Goal: Task Accomplishment & Management: Use online tool/utility

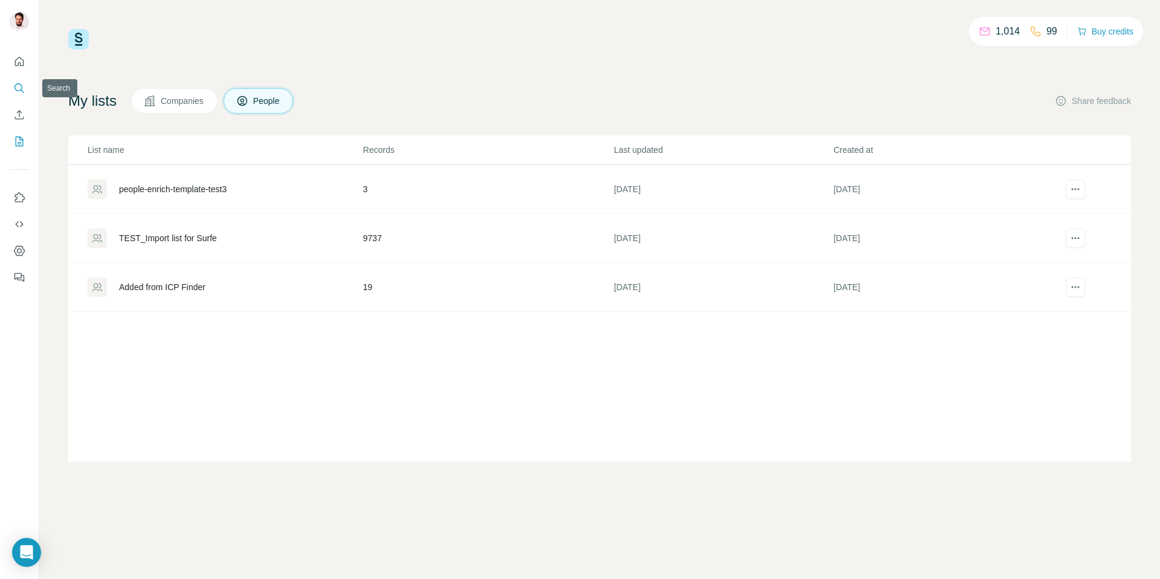
click at [23, 87] on icon "Search" at bounding box center [19, 88] width 12 height 12
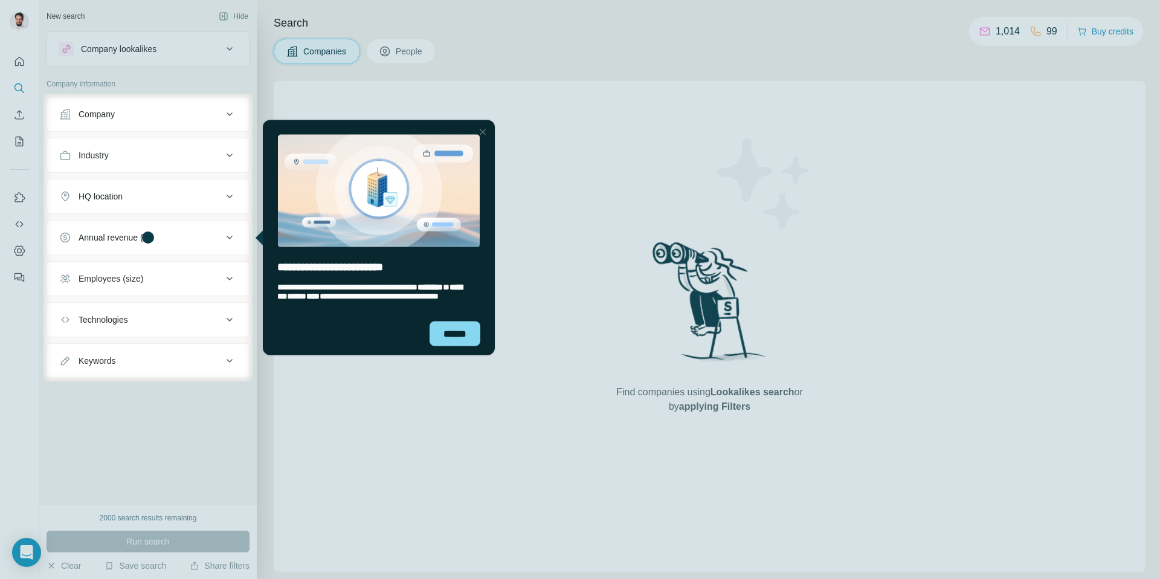
click at [484, 130] on div at bounding box center [482, 131] width 14 height 14
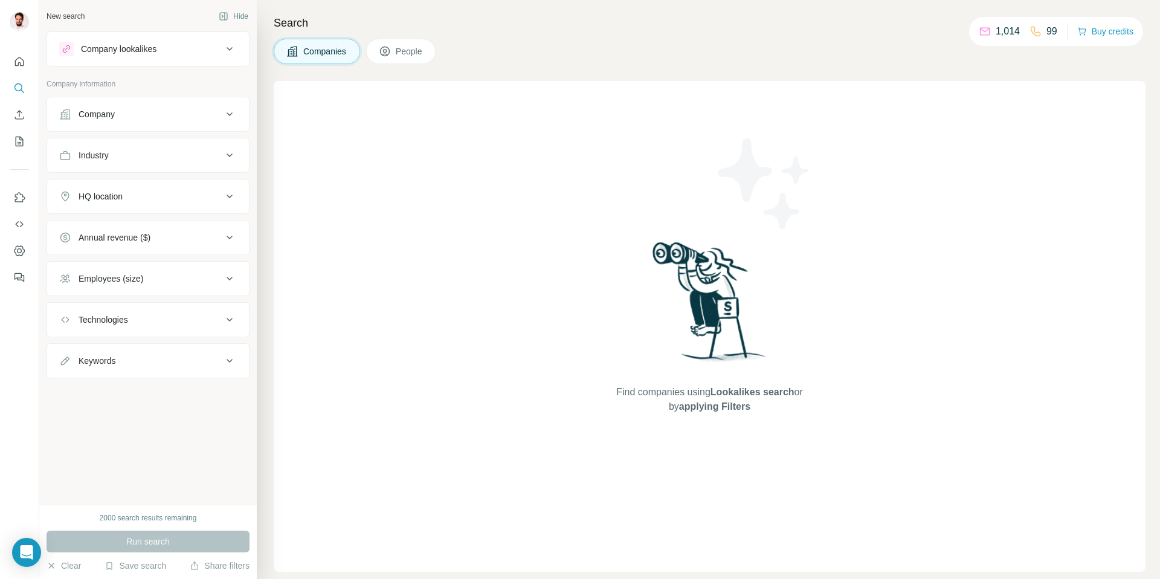
click at [105, 116] on div "Company" at bounding box center [97, 114] width 36 height 12
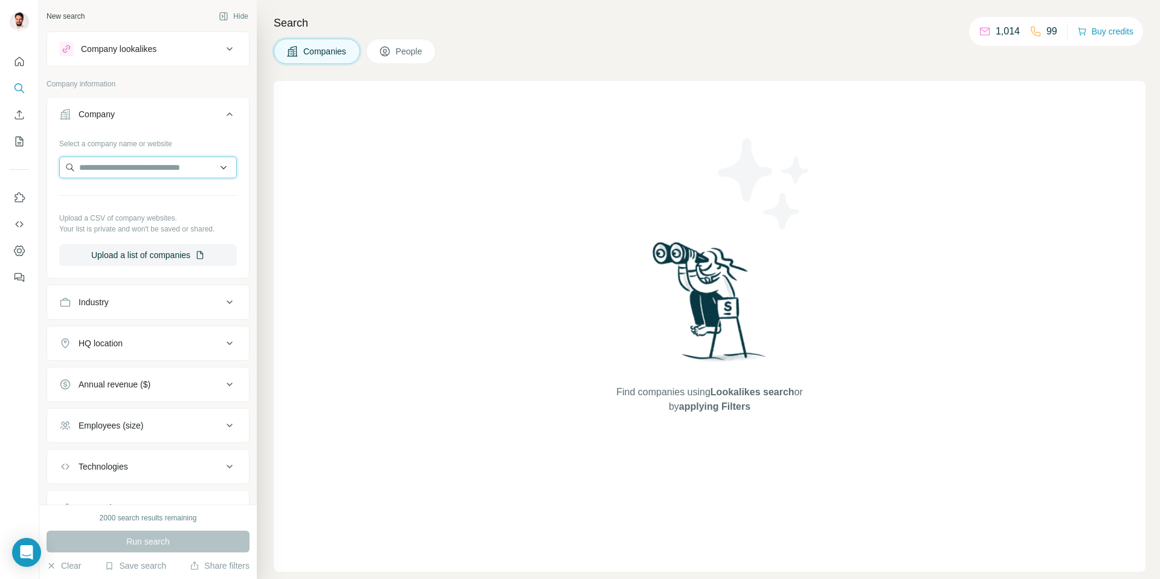
click at [138, 162] on input "text" at bounding box center [148, 167] width 178 height 22
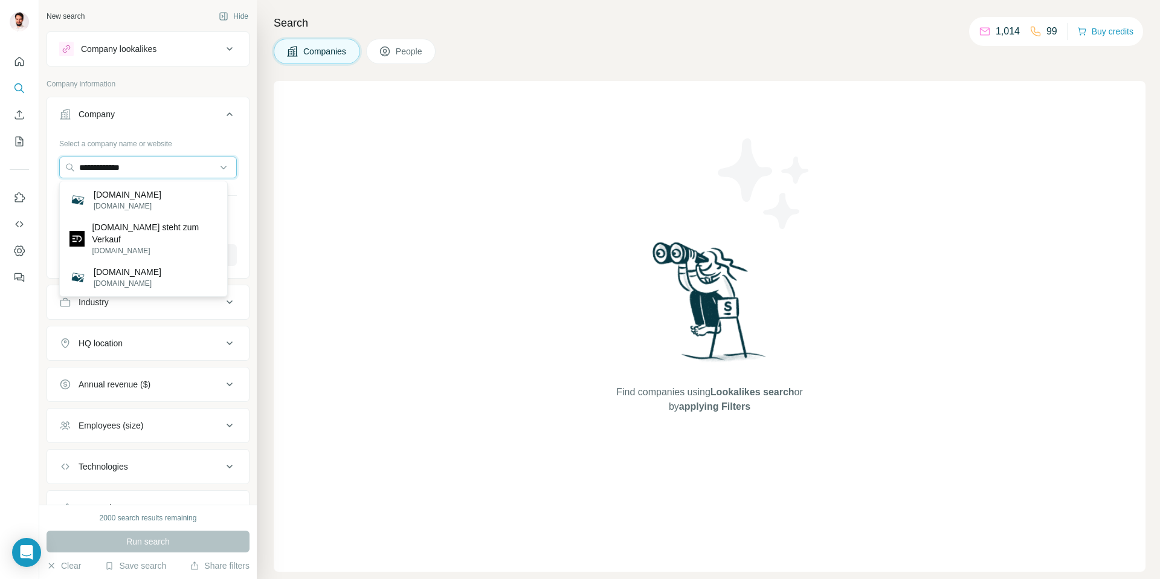
type input "**********"
click at [216, 507] on div "2000 search results remaining Run search Clear Save search Share filters" at bounding box center [147, 541] width 217 height 74
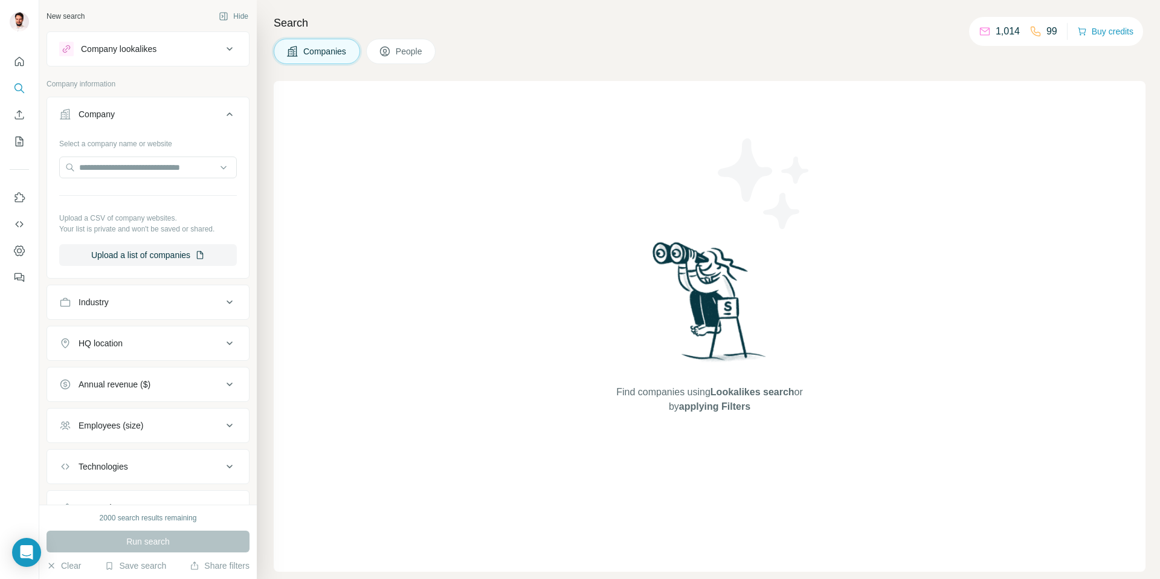
click at [161, 540] on div "Run search" at bounding box center [148, 541] width 203 height 22
click at [112, 155] on div "Select a company name or website Upload a CSV of company websites. Your list is…" at bounding box center [148, 199] width 178 height 132
drag, startPoint x: 117, startPoint y: 164, endPoint x: 204, endPoint y: 178, distance: 88.8
click at [118, 164] on input "text" at bounding box center [148, 167] width 178 height 22
type input "*"
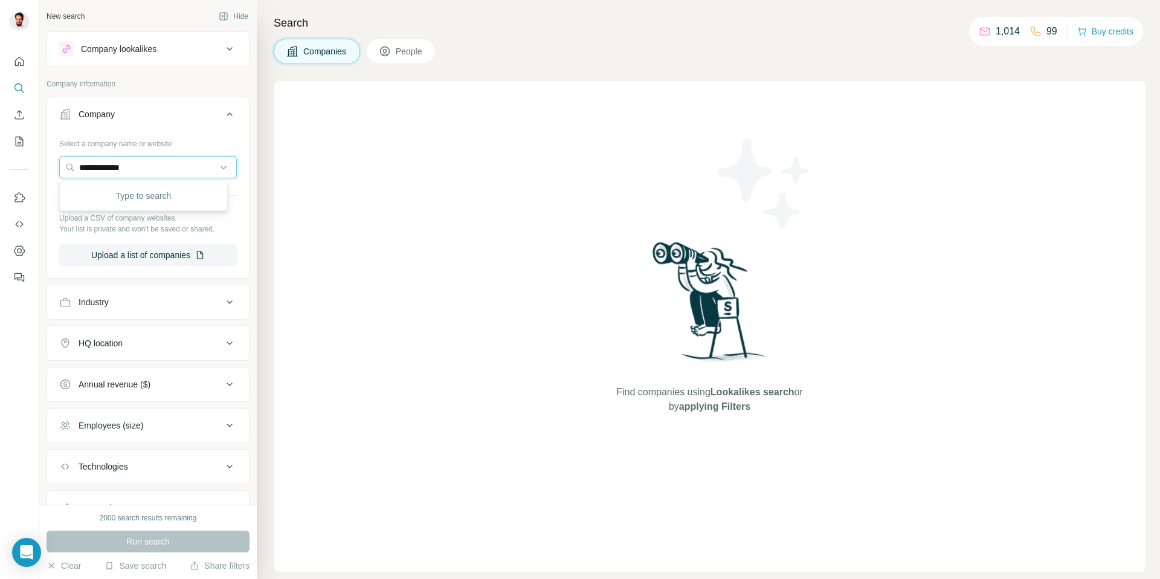
type input "**********"
click at [326, 359] on div "Find companies using Lookalikes search or by applying Filters" at bounding box center [710, 326] width 872 height 490
click at [144, 169] on input "text" at bounding box center [148, 167] width 178 height 22
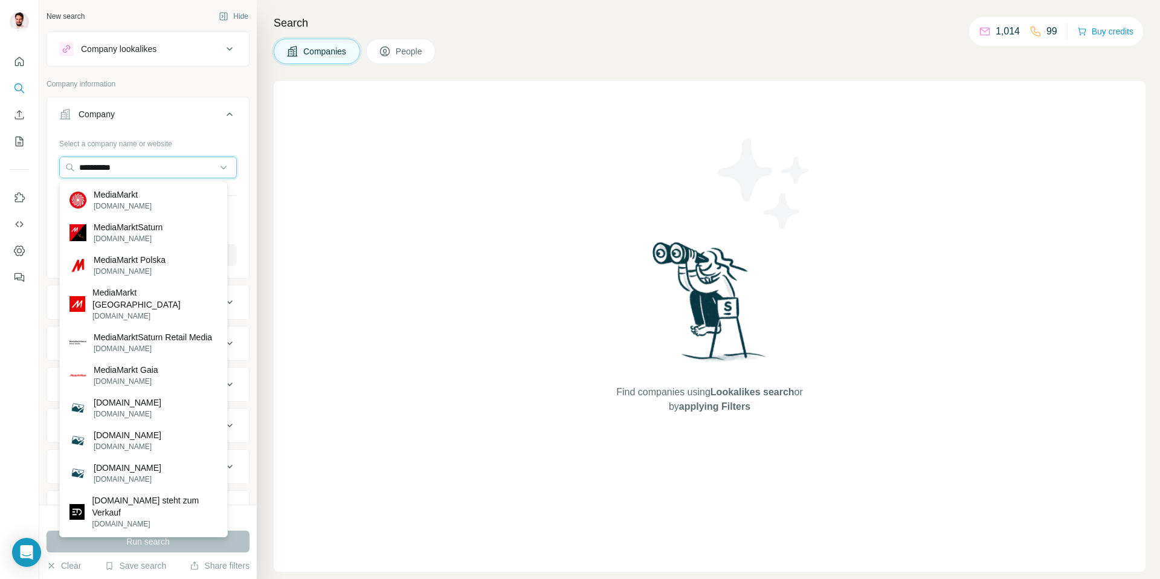
type input "**********"
click at [216, 166] on input "**********" at bounding box center [148, 167] width 178 height 22
click at [189, 167] on input "**********" at bounding box center [148, 167] width 178 height 22
click at [19, 332] on div at bounding box center [19, 289] width 39 height 579
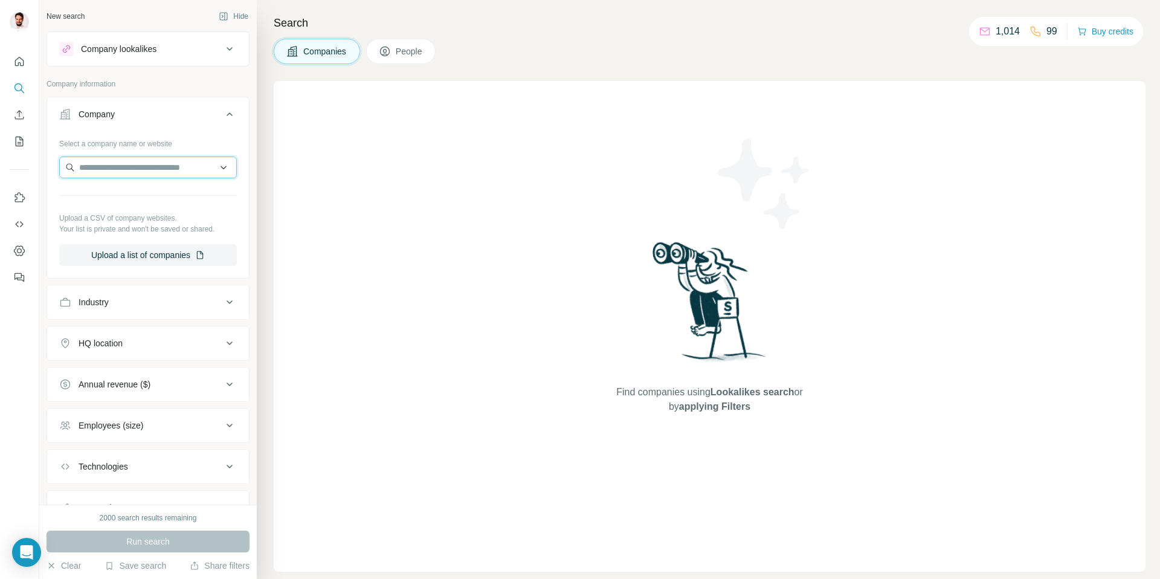
drag, startPoint x: 121, startPoint y: 177, endPoint x: 127, endPoint y: 172, distance: 7.7
click at [122, 176] on input "text" at bounding box center [148, 167] width 178 height 22
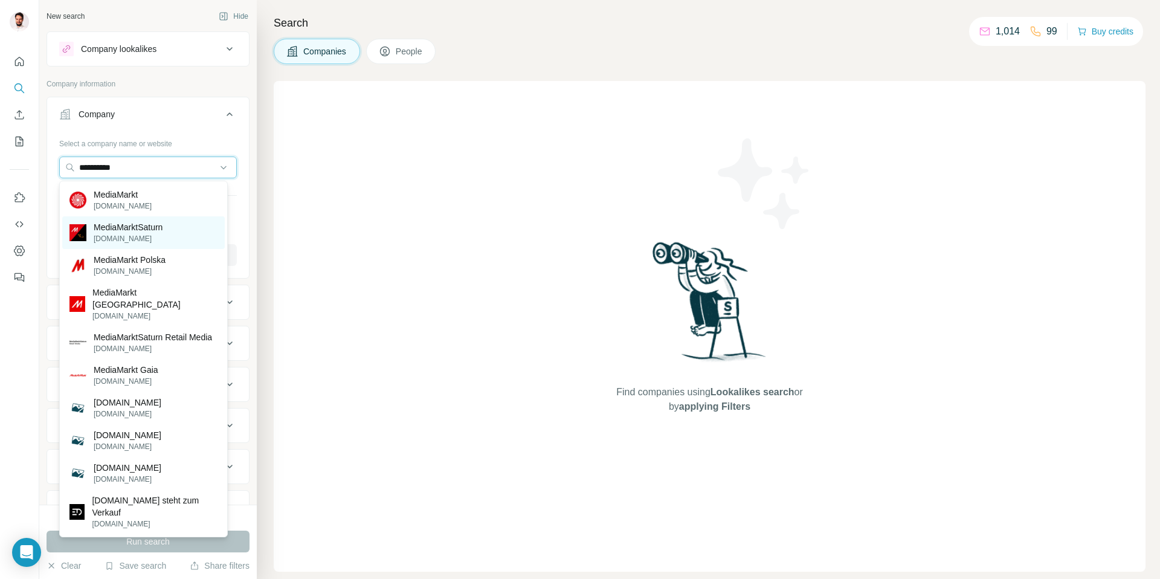
type input "**********"
click at [132, 225] on p "MediaMarktSaturn" at bounding box center [128, 227] width 69 height 12
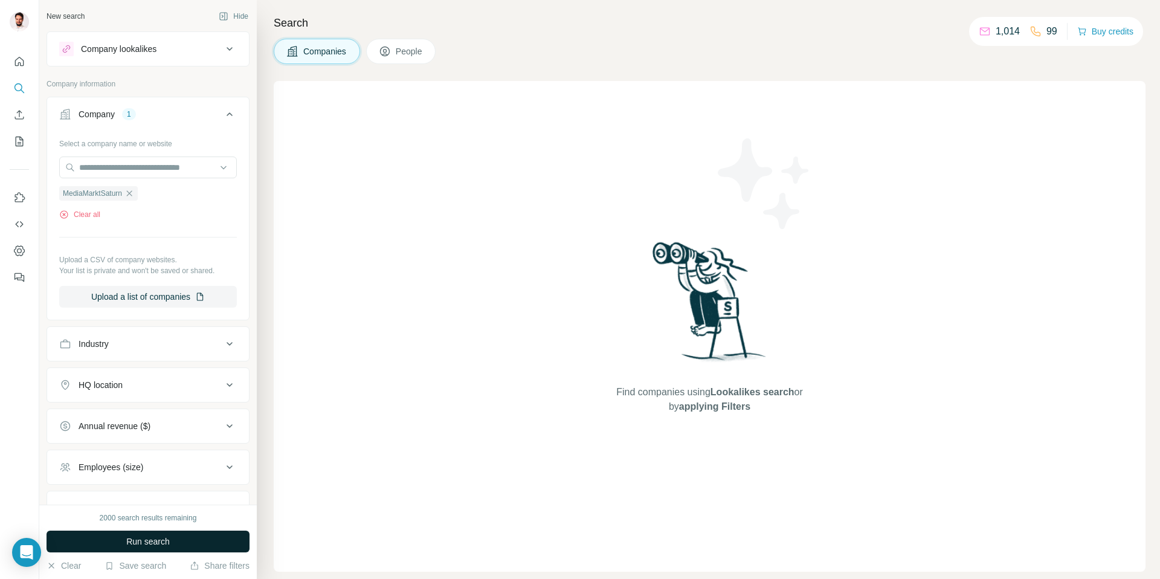
click at [138, 545] on span "Run search" at bounding box center [147, 541] width 43 height 12
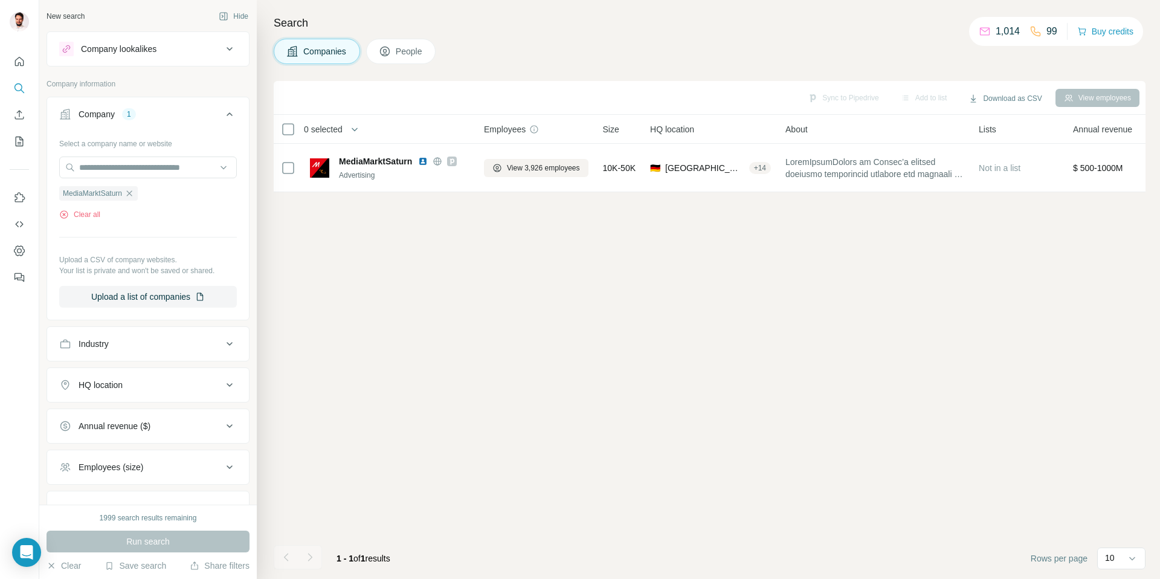
click at [422, 51] on span "People" at bounding box center [410, 51] width 28 height 12
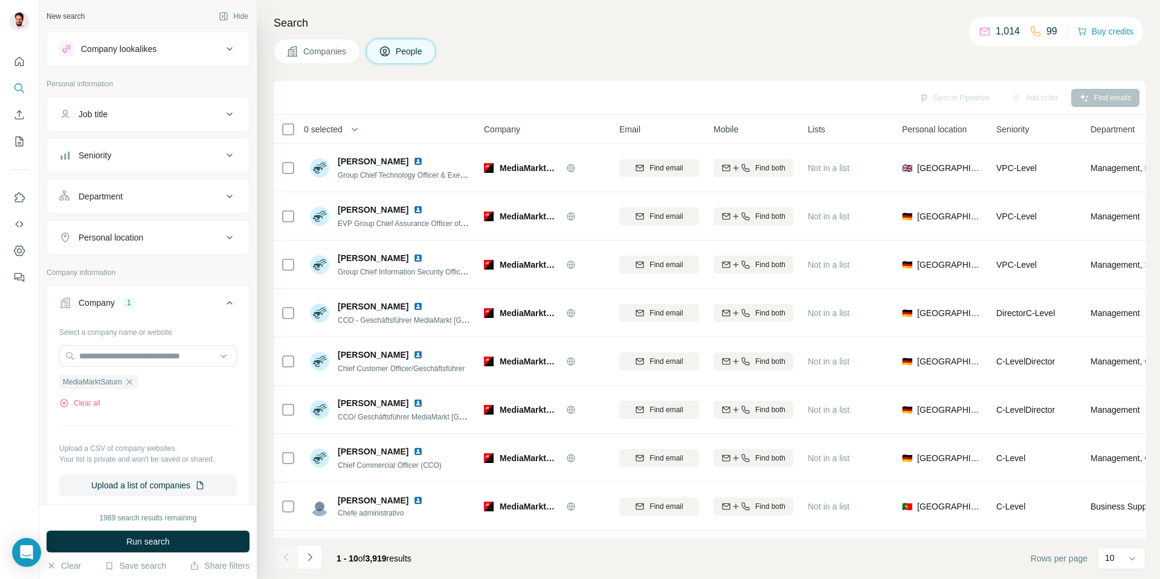
click at [108, 187] on button "Department" at bounding box center [148, 196] width 202 height 29
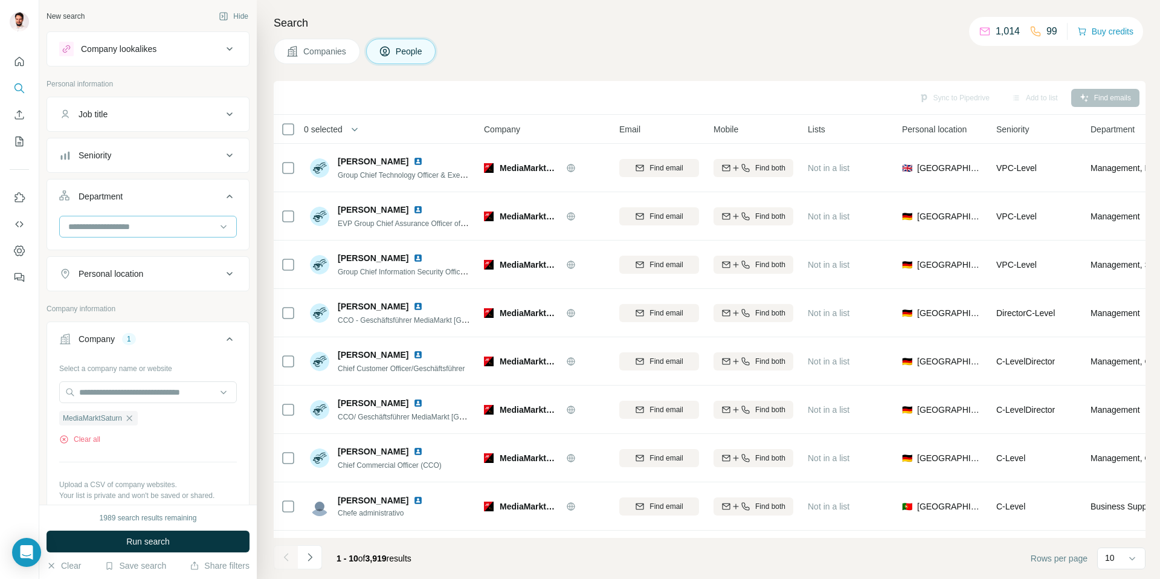
click at [109, 223] on input at bounding box center [141, 226] width 149 height 13
type input "****"
click at [78, 246] on div "Quality Control" at bounding box center [143, 254] width 162 height 22
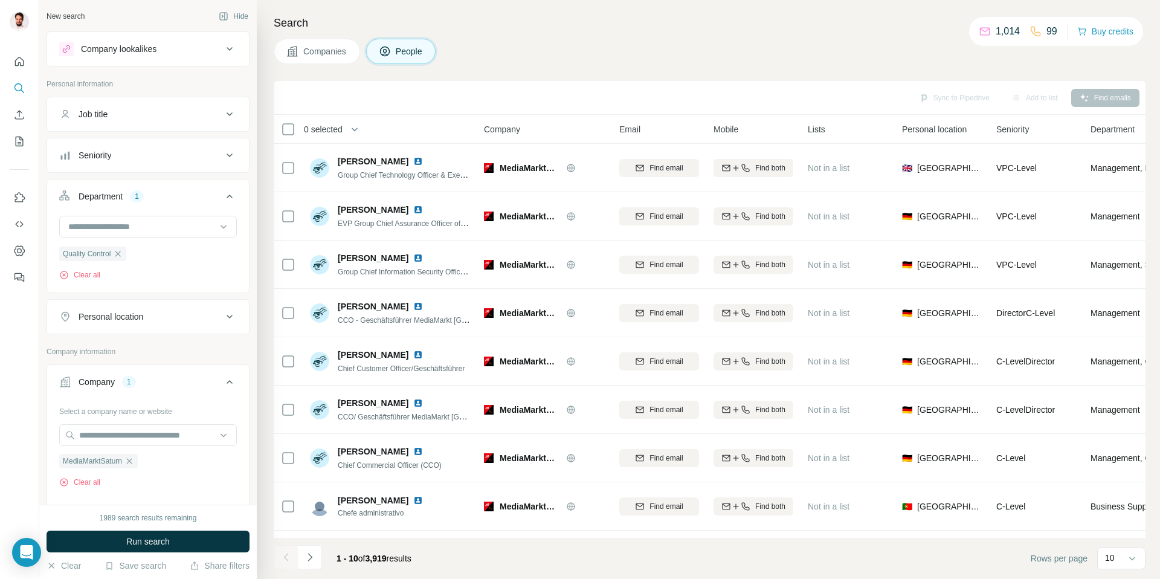
click at [101, 145] on button "Seniority" at bounding box center [148, 155] width 202 height 29
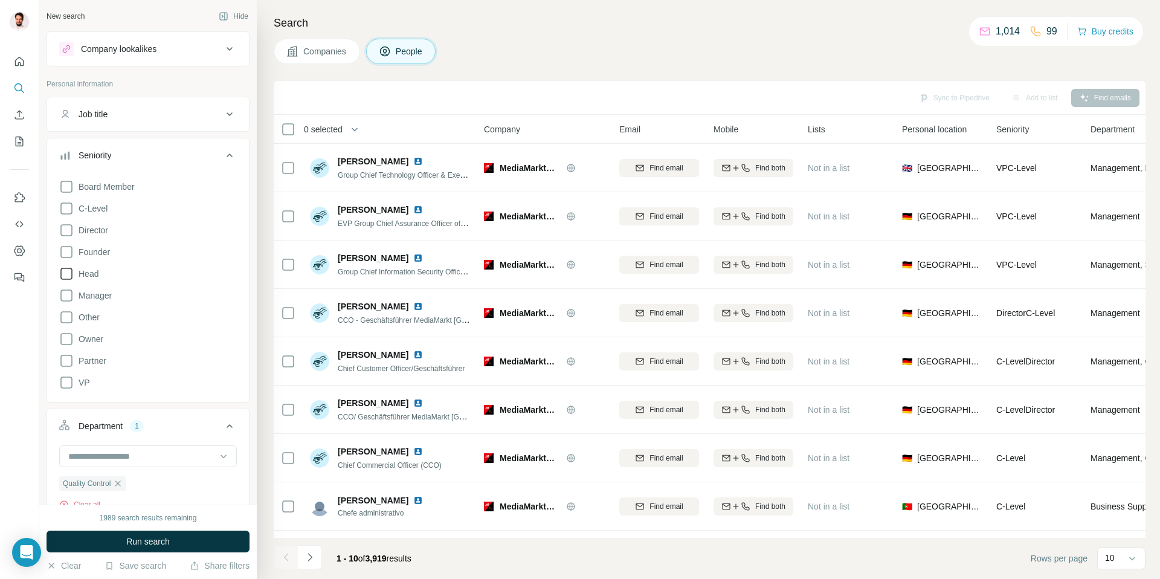
click at [66, 270] on icon at bounding box center [66, 273] width 14 height 14
click at [68, 245] on icon at bounding box center [66, 252] width 14 height 14
click at [67, 231] on icon at bounding box center [66, 230] width 14 height 14
click at [67, 210] on icon at bounding box center [66, 208] width 14 height 14
click at [69, 185] on icon at bounding box center [66, 186] width 14 height 14
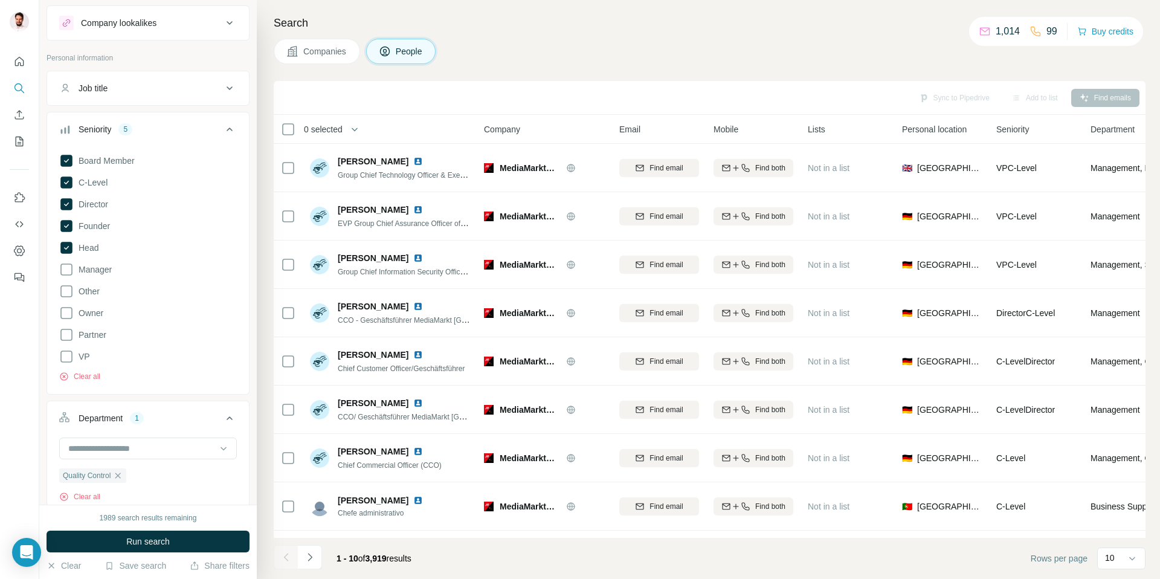
scroll to position [43, 0]
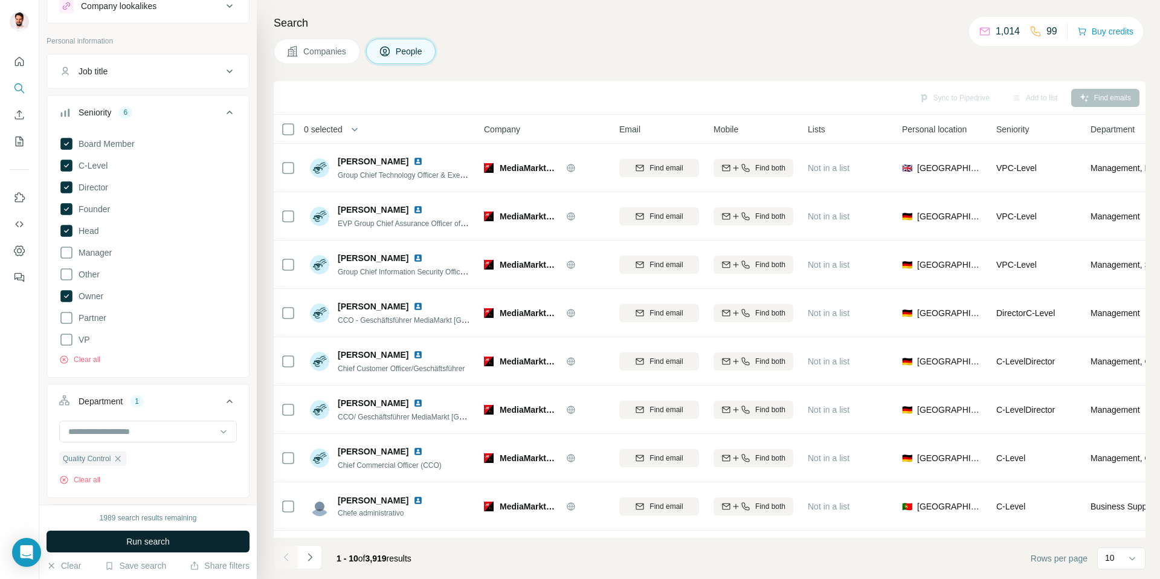
click at [151, 544] on span "Run search" at bounding box center [147, 541] width 43 height 12
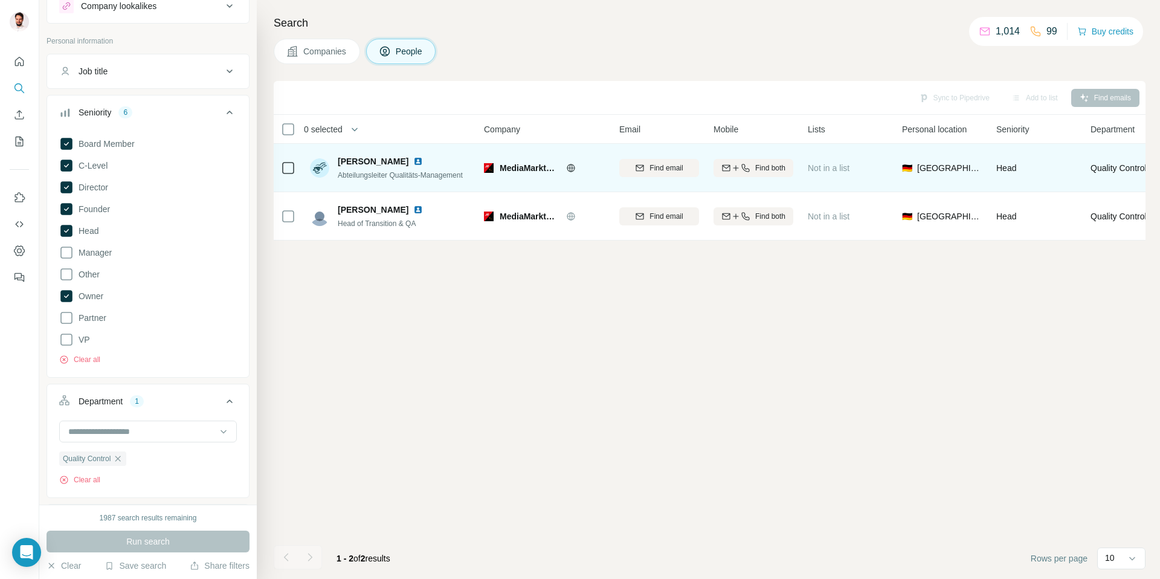
click at [364, 176] on span "Abteilungsleiter Qualitäts-Management" at bounding box center [400, 175] width 125 height 8
click at [358, 159] on span "[PERSON_NAME]" at bounding box center [373, 161] width 71 height 12
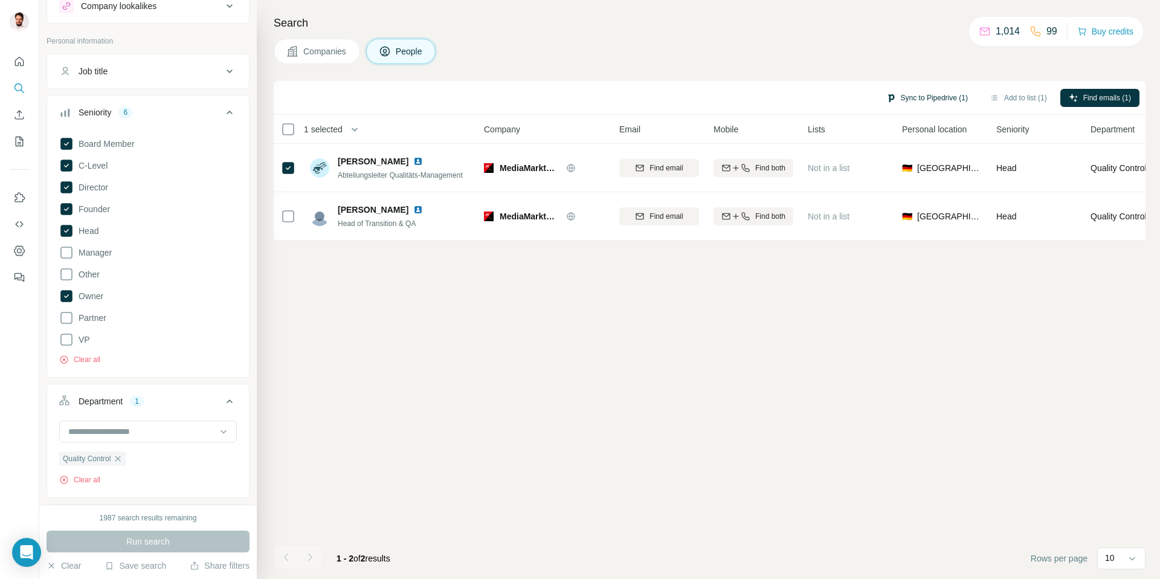
click at [913, 96] on button "Sync to Pipedrive (1)" at bounding box center [927, 98] width 98 height 18
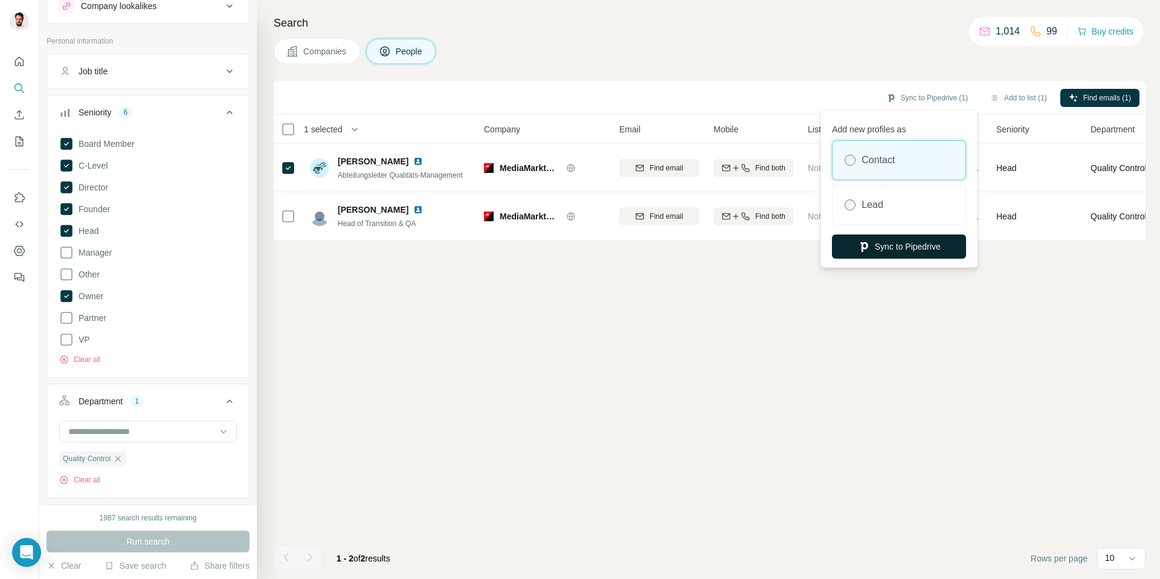
click at [893, 252] on button "Sync to Pipedrive" at bounding box center [899, 246] width 134 height 24
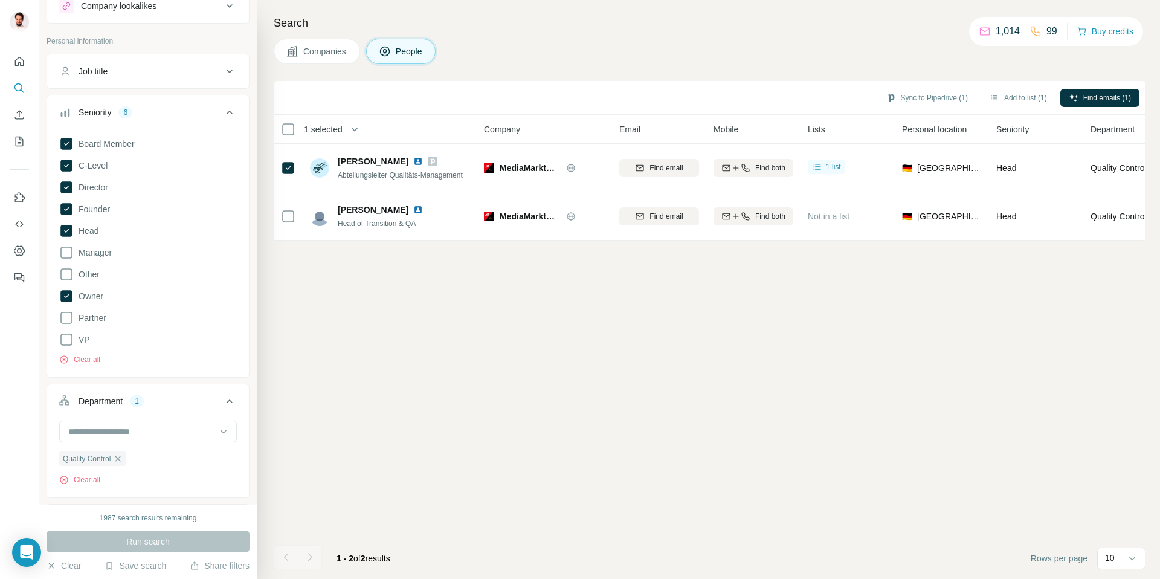
click at [501, 316] on div "Sync to Pipedrive (1) Add to list (1) Find emails (1) 1 selected People Company…" at bounding box center [710, 330] width 872 height 498
click at [621, 347] on div "Sync to Pipedrive (1) Add to list (1) Find emails (1) 1 selected People Company…" at bounding box center [710, 330] width 872 height 498
click at [544, 69] on div "Search Companies People Sync to Pipedrive (1) Add to list (1) Find emails (1) 1…" at bounding box center [708, 289] width 903 height 579
